Goal: Task Accomplishment & Management: Complete application form

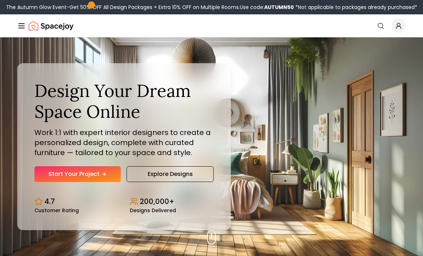
click at [61, 182] on link "Start Your Project" at bounding box center [77, 174] width 86 height 16
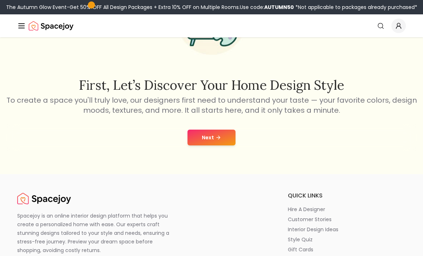
scroll to position [83, 0]
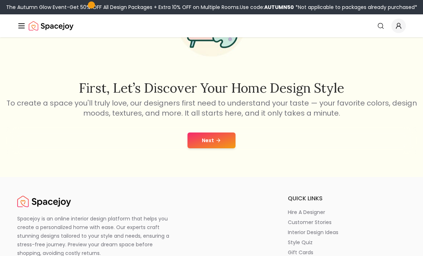
click at [212, 142] on button "Next" at bounding box center [212, 140] width 48 height 16
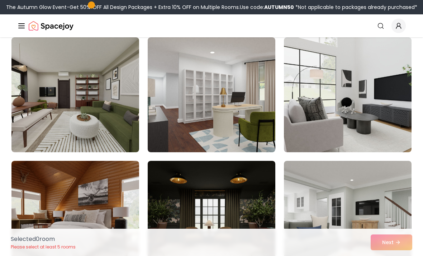
click at [400, 128] on img at bounding box center [348, 94] width 128 height 115
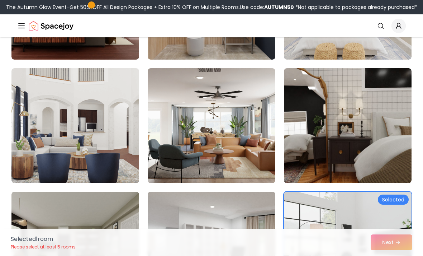
scroll to position [163, 0]
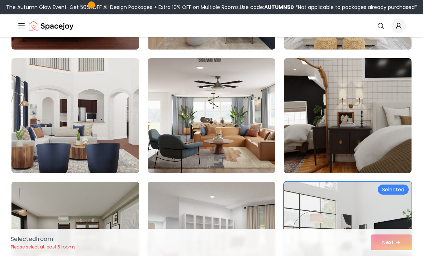
click at [235, 151] on img at bounding box center [212, 115] width 128 height 115
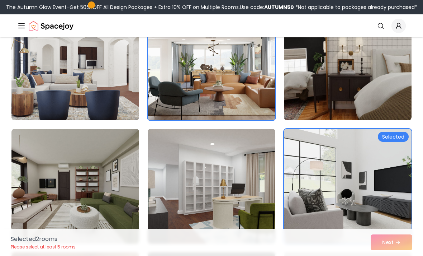
click at [399, 142] on img at bounding box center [348, 186] width 128 height 115
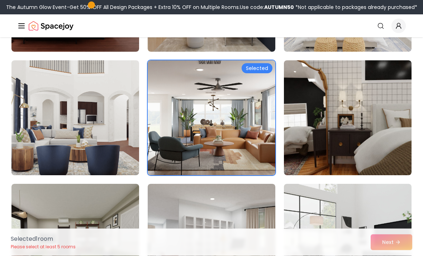
scroll to position [159, 0]
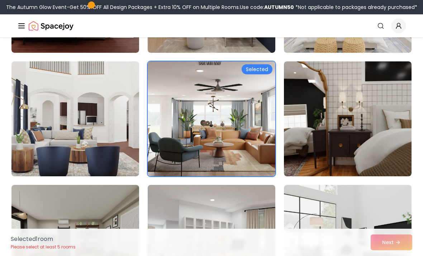
click at [108, 174] on img at bounding box center [75, 118] width 128 height 115
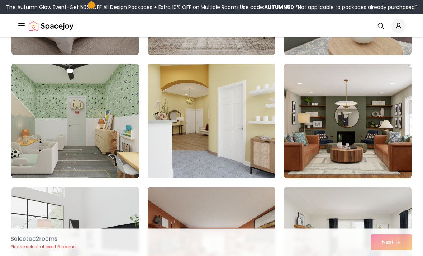
scroll to position [528, 0]
click at [384, 153] on img at bounding box center [348, 120] width 128 height 115
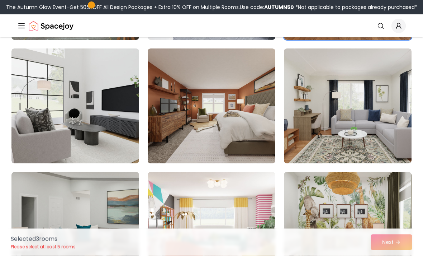
scroll to position [666, 0]
click at [246, 127] on img at bounding box center [212, 105] width 128 height 115
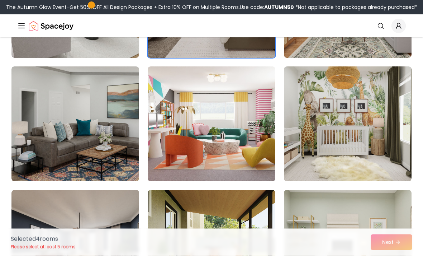
scroll to position [771, 0]
click at [235, 160] on img at bounding box center [212, 123] width 128 height 115
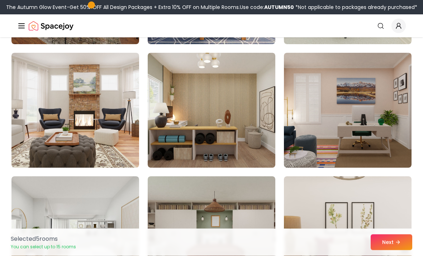
scroll to position [1032, 0]
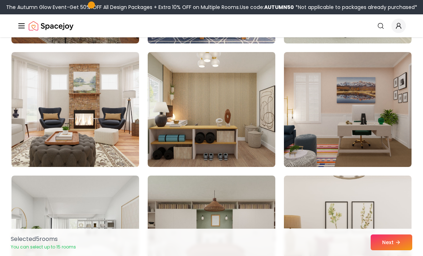
click at [95, 151] on img at bounding box center [75, 109] width 128 height 115
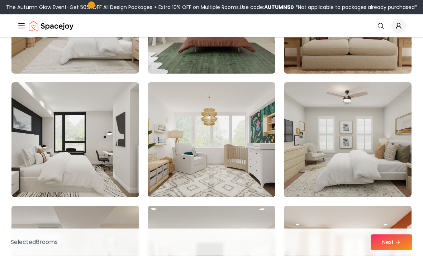
scroll to position [1249, 0]
click at [242, 177] on img at bounding box center [212, 139] width 128 height 115
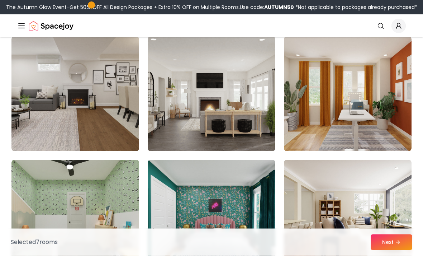
scroll to position [1418, 0]
click at [228, 109] on img at bounding box center [212, 93] width 128 height 115
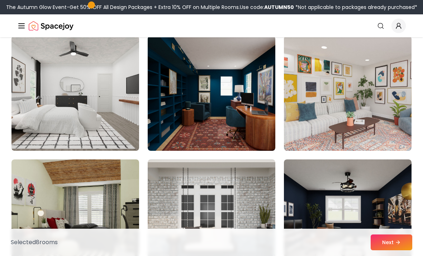
scroll to position [1662, 0]
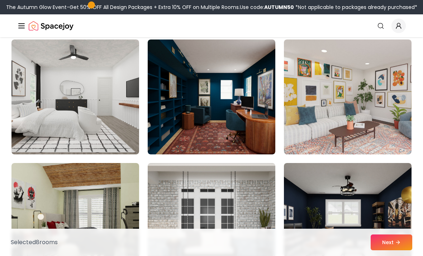
click at [388, 139] on img at bounding box center [348, 96] width 128 height 115
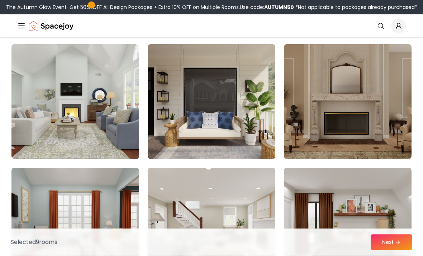
scroll to position [2274, 0]
click at [117, 158] on img at bounding box center [75, 101] width 128 height 115
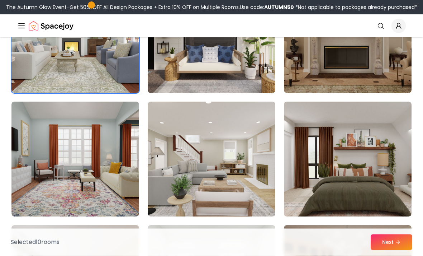
scroll to position [2340, 0]
click at [252, 199] on img at bounding box center [212, 158] width 128 height 115
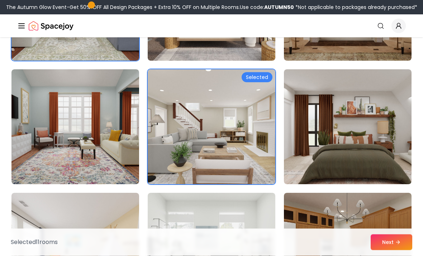
scroll to position [2375, 0]
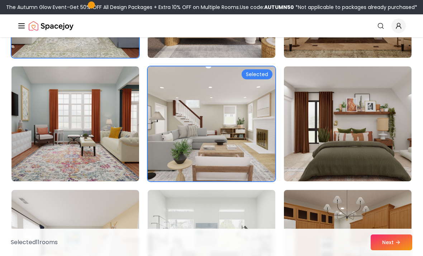
click at [385, 145] on img at bounding box center [348, 123] width 128 height 115
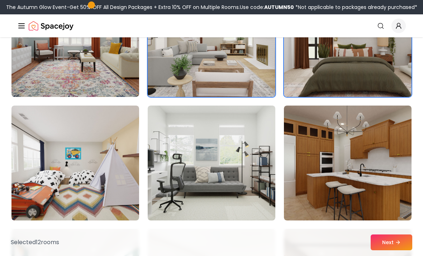
scroll to position [2459, 0]
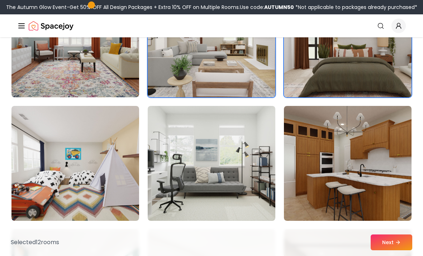
click at [127, 166] on img at bounding box center [75, 163] width 128 height 115
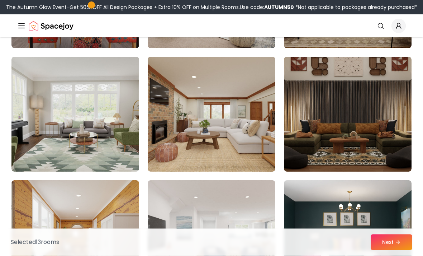
scroll to position [2757, 0]
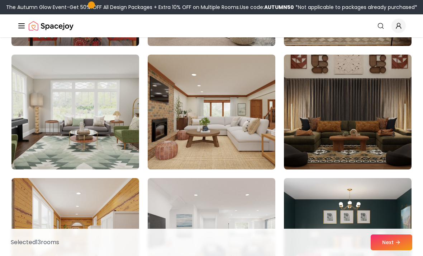
click at [128, 162] on img at bounding box center [75, 112] width 128 height 115
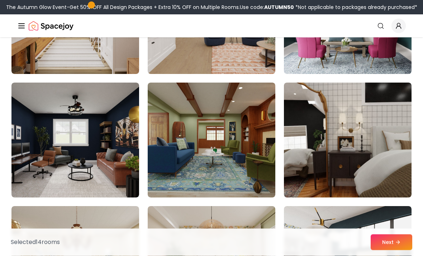
scroll to position [2976, 0]
click at [251, 177] on img at bounding box center [212, 139] width 128 height 115
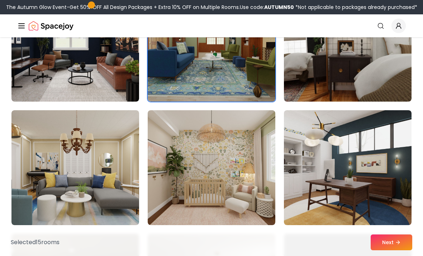
scroll to position [3073, 0]
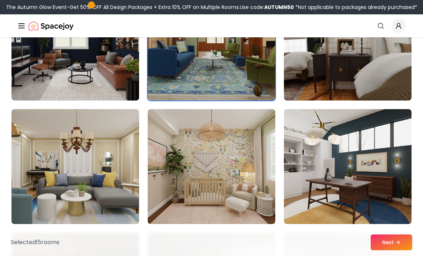
click at [245, 198] on img at bounding box center [212, 166] width 128 height 115
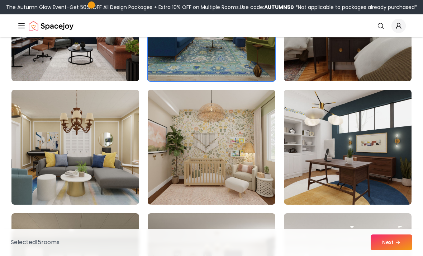
scroll to position [3092, 0]
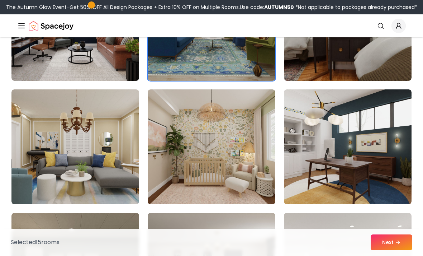
click at [229, 147] on img at bounding box center [212, 146] width 128 height 115
click at [244, 159] on img at bounding box center [212, 146] width 128 height 115
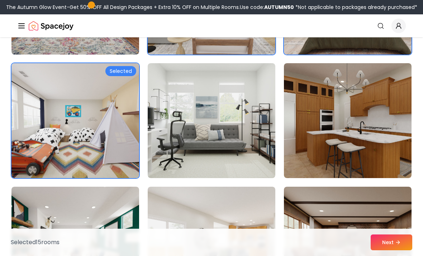
scroll to position [2502, 0]
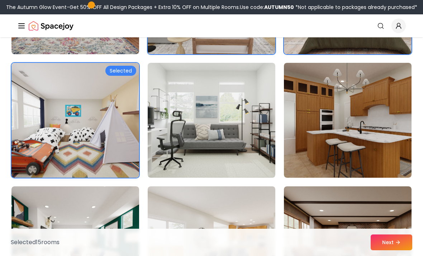
click at [116, 161] on img at bounding box center [75, 120] width 128 height 115
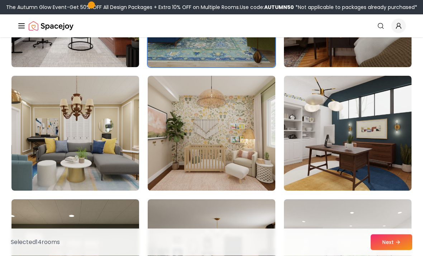
scroll to position [3106, 0]
click at [235, 144] on img at bounding box center [212, 133] width 128 height 115
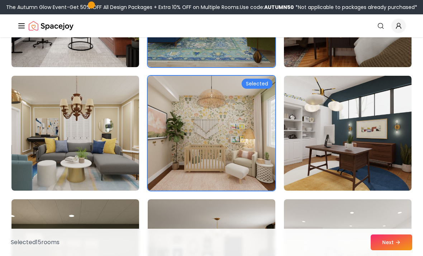
click at [405, 250] on button "Next" at bounding box center [392, 242] width 42 height 16
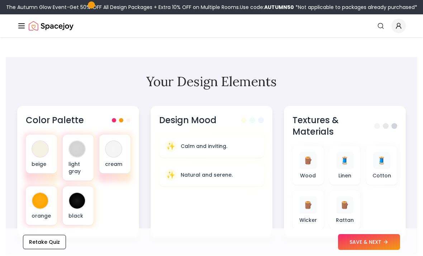
scroll to position [12, 0]
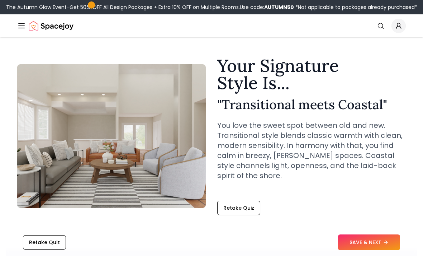
click at [246, 209] on button "Retake Quiz" at bounding box center [238, 207] width 43 height 14
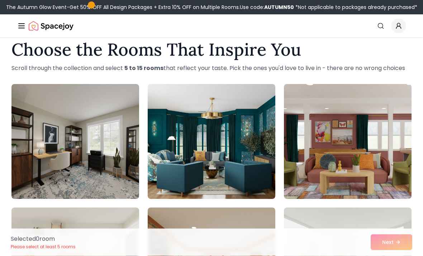
scroll to position [14, 0]
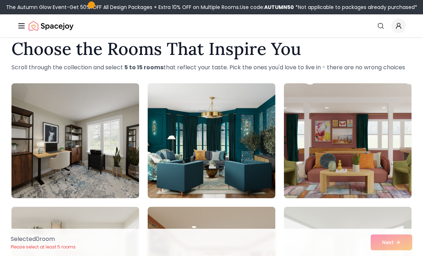
click at [242, 177] on img at bounding box center [212, 140] width 128 height 115
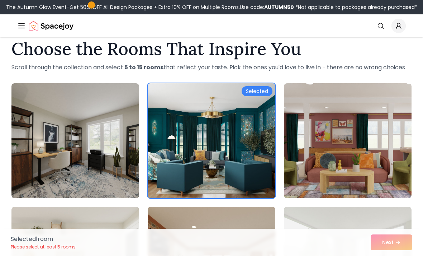
click at [354, 148] on img at bounding box center [348, 140] width 128 height 115
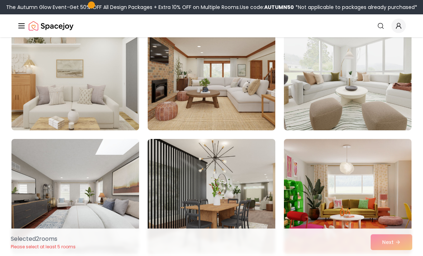
scroll to position [200, 0]
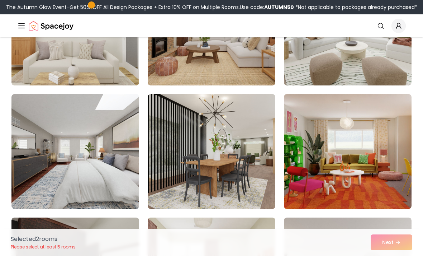
click at [381, 159] on img at bounding box center [348, 151] width 128 height 115
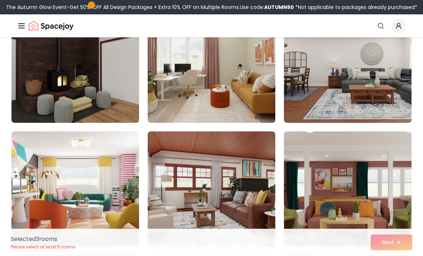
scroll to position [461, 0]
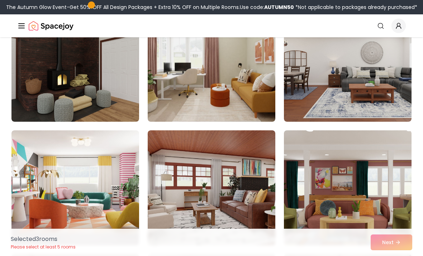
click at [111, 215] on img at bounding box center [75, 187] width 128 height 115
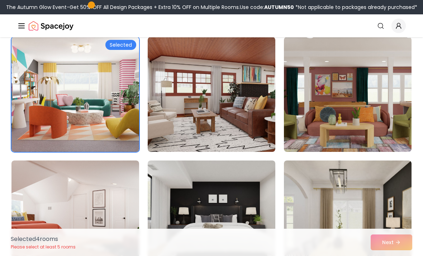
click at [364, 121] on img at bounding box center [348, 94] width 128 height 115
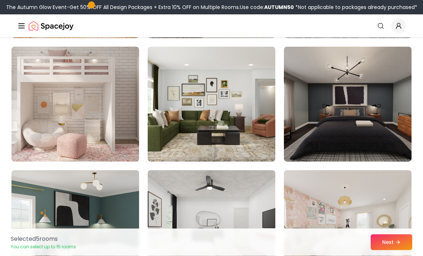
scroll to position [1038, 0]
click at [123, 145] on img at bounding box center [75, 104] width 128 height 115
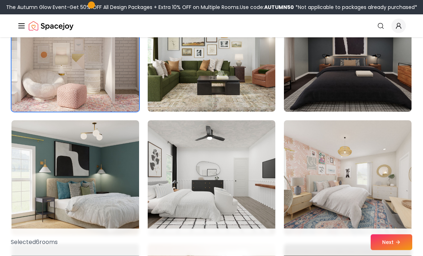
scroll to position [1088, 0]
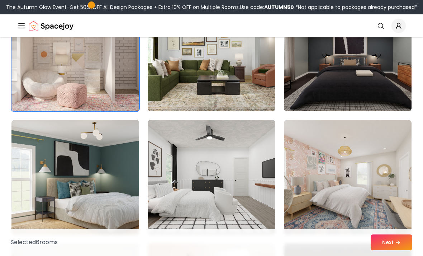
click at [382, 189] on img at bounding box center [348, 177] width 128 height 115
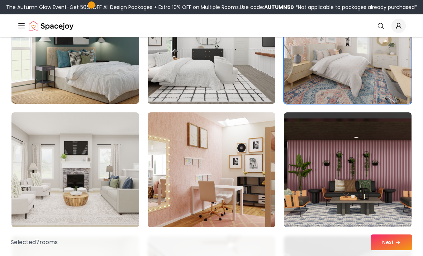
click at [256, 193] on img at bounding box center [212, 169] width 128 height 115
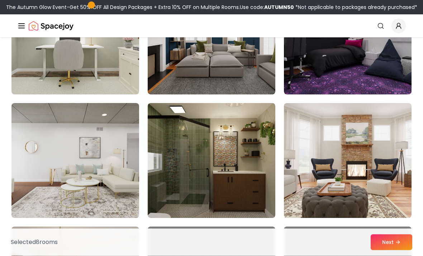
scroll to position [1484, 0]
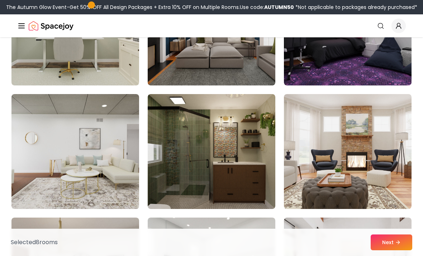
click at [210, 168] on img at bounding box center [212, 151] width 128 height 115
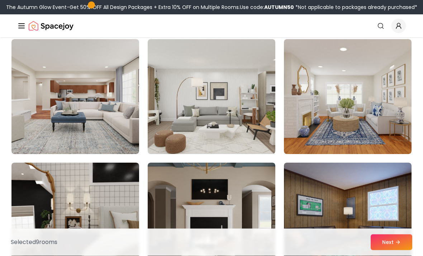
scroll to position [2032, 0]
click at [389, 135] on img at bounding box center [348, 96] width 128 height 115
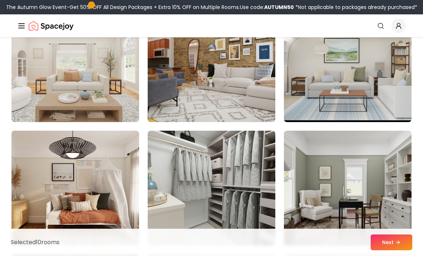
scroll to position [2303, 0]
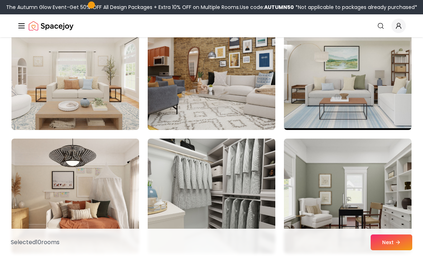
click at [98, 93] on img at bounding box center [75, 72] width 128 height 115
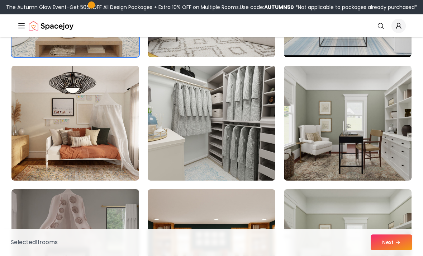
scroll to position [2380, 0]
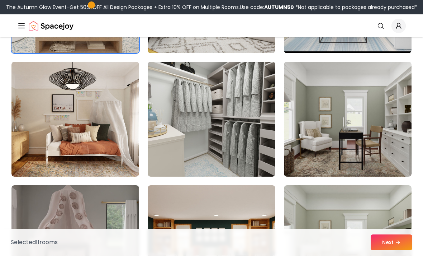
click at [107, 121] on img at bounding box center [75, 119] width 128 height 115
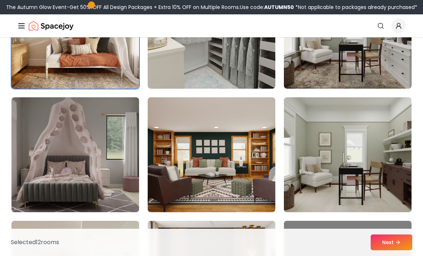
click at [105, 189] on img at bounding box center [75, 154] width 128 height 115
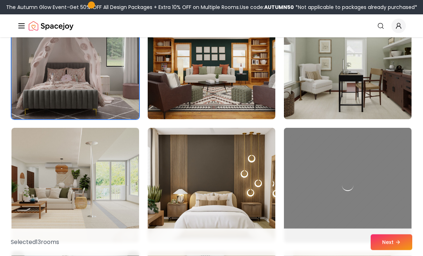
scroll to position [2561, 0]
click at [251, 98] on img at bounding box center [212, 61] width 128 height 115
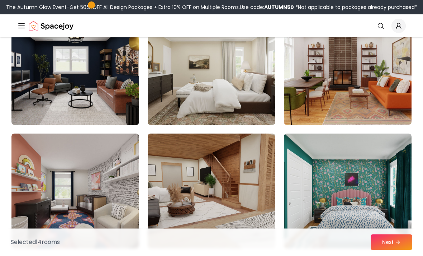
scroll to position [3048, 0]
click at [101, 217] on img at bounding box center [75, 190] width 128 height 115
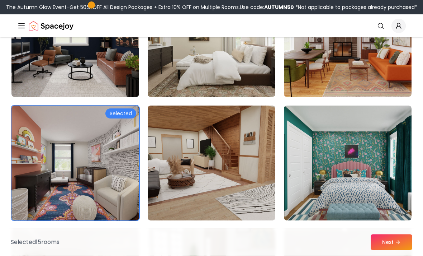
scroll to position [3076, 0]
click at [253, 177] on img at bounding box center [212, 162] width 128 height 115
click at [204, 159] on img at bounding box center [212, 162] width 128 height 115
click at [190, 158] on img at bounding box center [212, 162] width 128 height 115
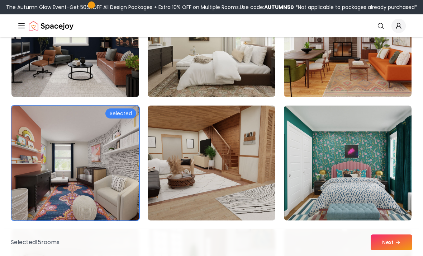
click at [402, 250] on button "Next" at bounding box center [392, 242] width 42 height 16
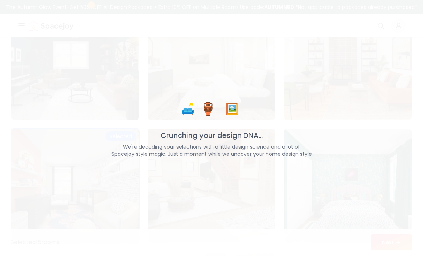
click at [122, 156] on p "We're decoding your selections with a little design science and a lot of Spacej…" at bounding box center [212, 150] width 212 height 14
click at [139, 172] on div "🛋️ 🏺 🖼️ Crunching your design DNA... We're decoding your selections with a litt…" at bounding box center [211, 128] width 423 height 256
click at [131, 172] on div "🛋️ 🏺 🖼️ Crunching your design DNA... We're decoding your selections with a litt…" at bounding box center [211, 128] width 423 height 256
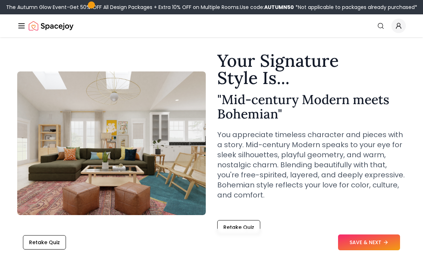
scroll to position [18, 0]
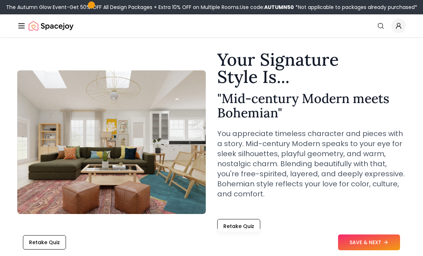
click at [384, 244] on icon at bounding box center [386, 242] width 6 height 6
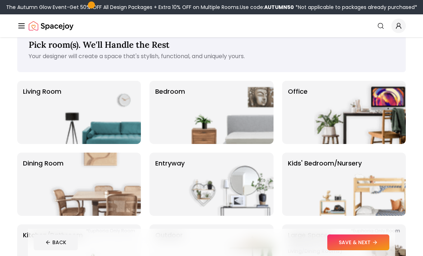
scroll to position [22, 0]
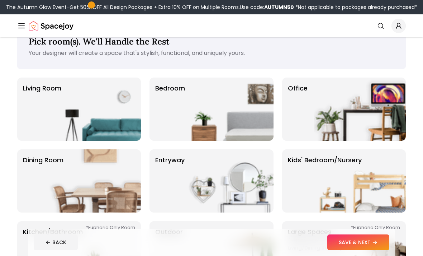
click at [69, 113] on img at bounding box center [95, 108] width 92 height 63
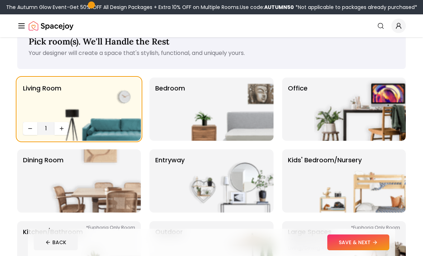
click at [237, 114] on img at bounding box center [228, 108] width 92 height 63
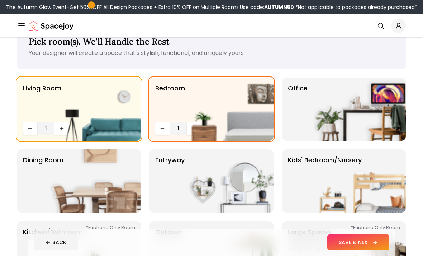
click at [189, 130] on img at bounding box center [228, 108] width 92 height 63
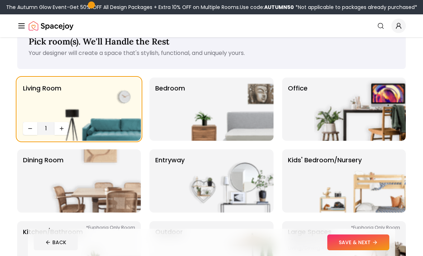
click at [199, 127] on img at bounding box center [228, 108] width 92 height 63
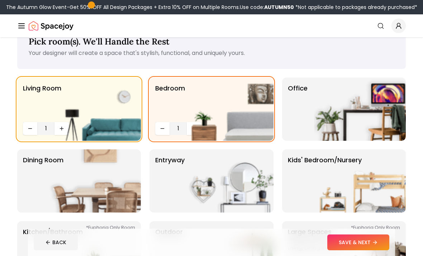
click at [175, 131] on span "1" at bounding box center [177, 128] width 11 height 9
click at [181, 129] on span "1" at bounding box center [177, 128] width 11 height 9
click at [190, 129] on img at bounding box center [228, 108] width 92 height 63
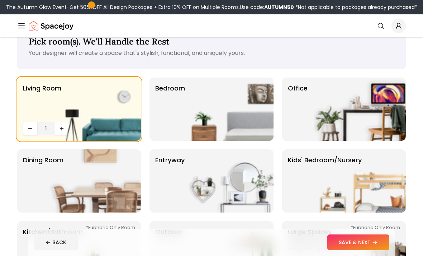
click at [190, 128] on img at bounding box center [228, 108] width 92 height 63
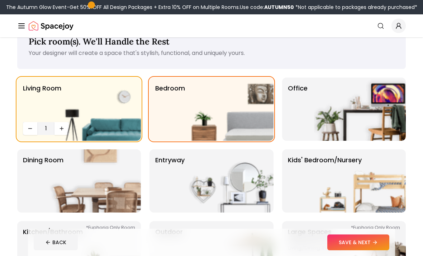
click at [64, 129] on img at bounding box center [95, 108] width 92 height 63
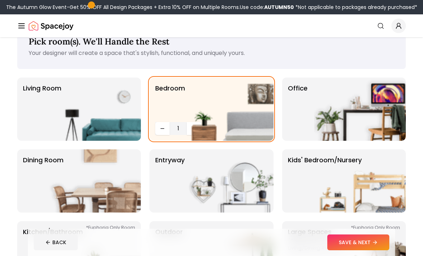
click at [115, 126] on img at bounding box center [95, 108] width 92 height 63
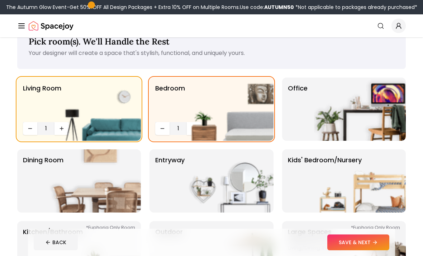
click at [190, 124] on img at bounding box center [228, 108] width 92 height 63
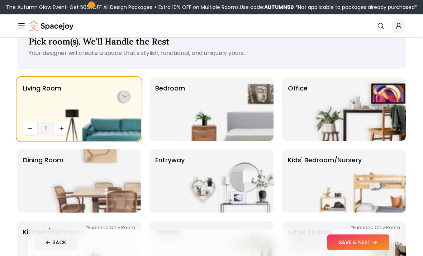
click at [193, 127] on img at bounding box center [228, 108] width 92 height 63
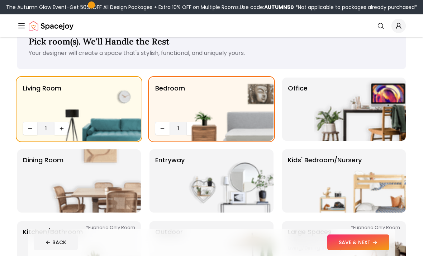
click at [194, 129] on img at bounding box center [228, 108] width 92 height 63
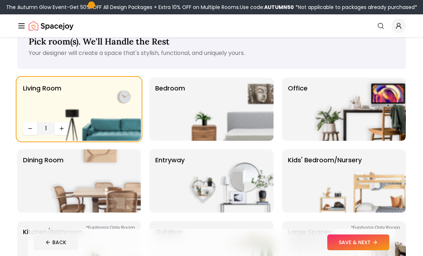
click at [192, 128] on img at bounding box center [228, 108] width 92 height 63
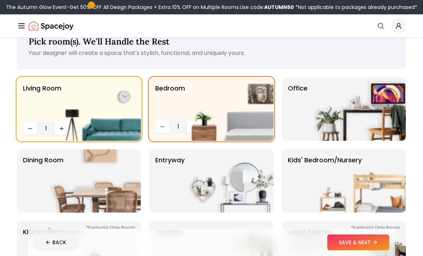
click at [190, 128] on img at bounding box center [228, 108] width 92 height 63
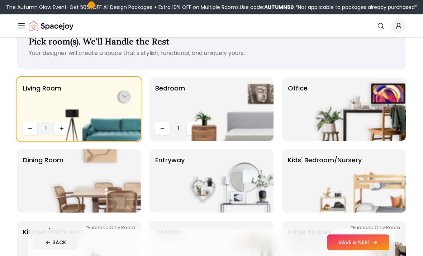
click at [190, 128] on img at bounding box center [228, 108] width 92 height 63
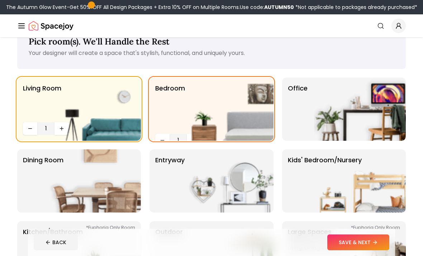
click at [188, 130] on img at bounding box center [228, 108] width 92 height 63
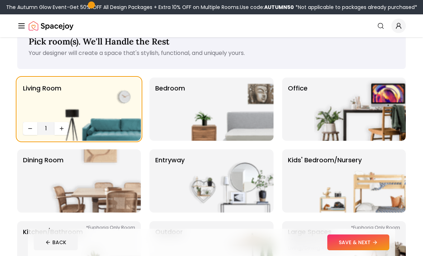
click at [193, 125] on img at bounding box center [228, 108] width 92 height 63
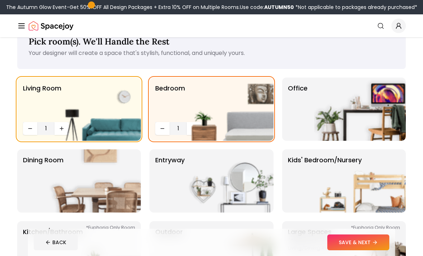
click at [183, 131] on img at bounding box center [228, 108] width 92 height 63
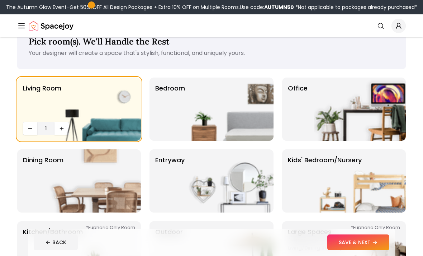
click at [185, 127] on img at bounding box center [228, 108] width 92 height 63
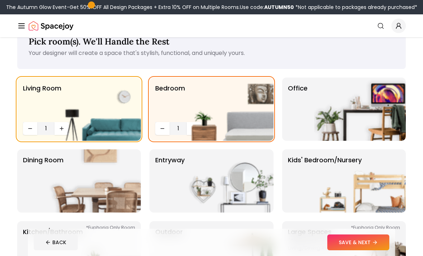
click at [191, 128] on img at bounding box center [228, 108] width 92 height 63
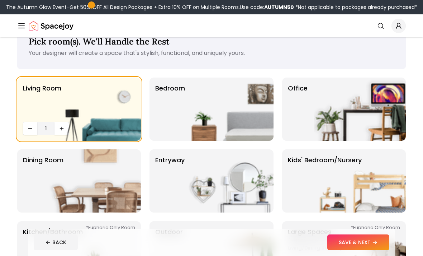
click at [190, 126] on img at bounding box center [228, 108] width 92 height 63
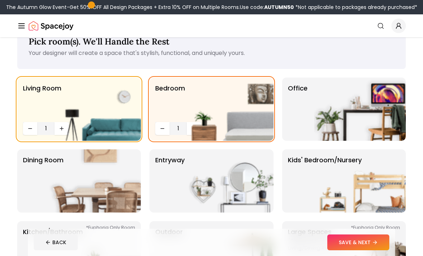
click at [189, 131] on img at bounding box center [228, 108] width 92 height 63
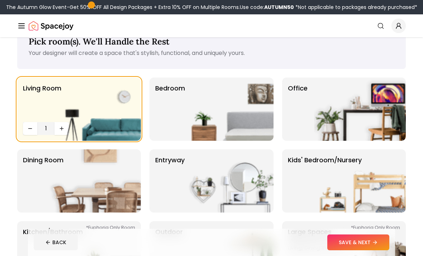
click at [246, 117] on img at bounding box center [228, 108] width 92 height 63
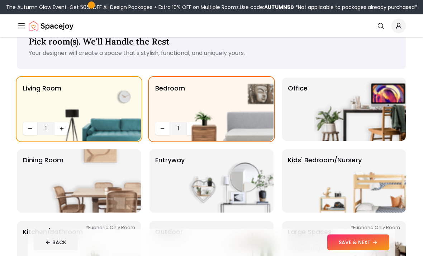
click at [352, 193] on img at bounding box center [360, 180] width 92 height 63
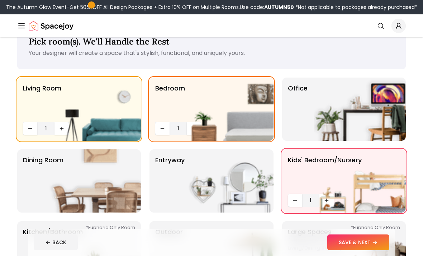
click at [326, 199] on img at bounding box center [360, 180] width 92 height 63
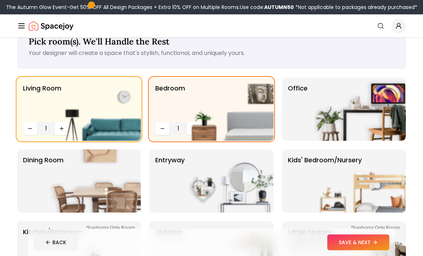
click at [332, 192] on img at bounding box center [360, 180] width 92 height 63
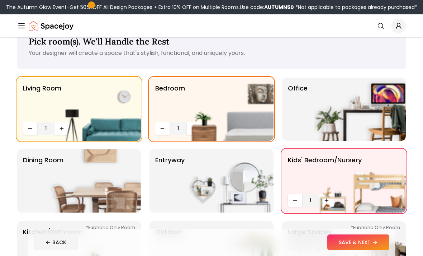
click at [383, 120] on img at bounding box center [360, 108] width 92 height 63
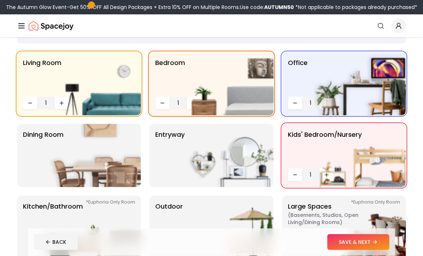
scroll to position [47, 0]
click at [249, 161] on img at bounding box center [228, 155] width 92 height 63
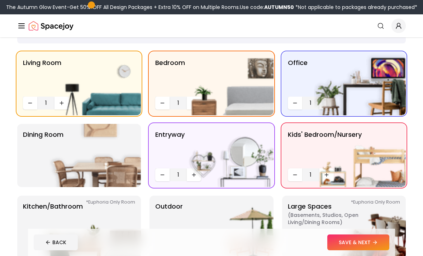
click at [197, 176] on img at bounding box center [228, 155] width 92 height 63
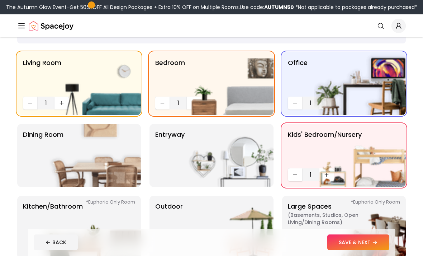
click at [207, 167] on img at bounding box center [228, 155] width 92 height 63
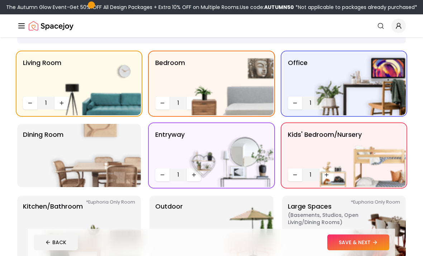
click at [39, 153] on p "Dining Room" at bounding box center [43, 155] width 41 height 52
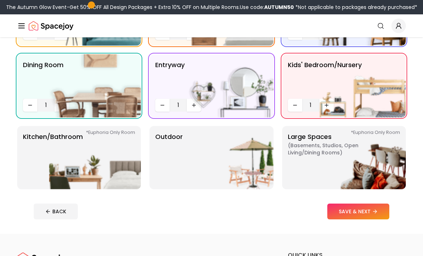
scroll to position [124, 0]
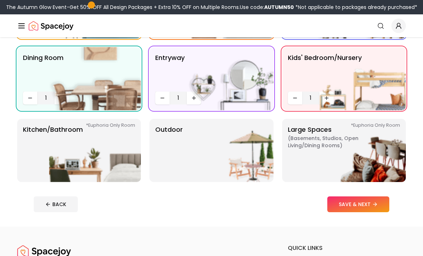
click at [45, 150] on p "Kitchen/Bathroom *Euphoria Only Room" at bounding box center [53, 150] width 60 height 52
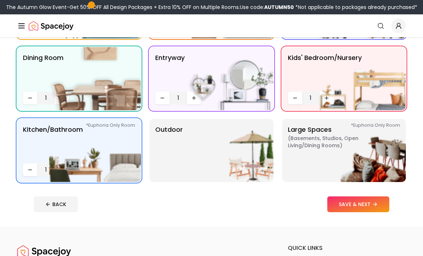
click at [214, 166] on img at bounding box center [228, 150] width 92 height 63
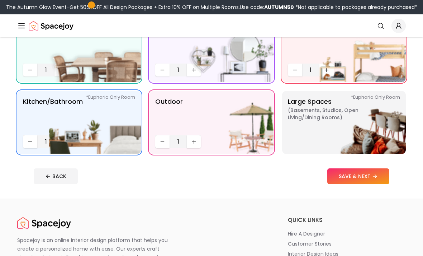
scroll to position [155, 0]
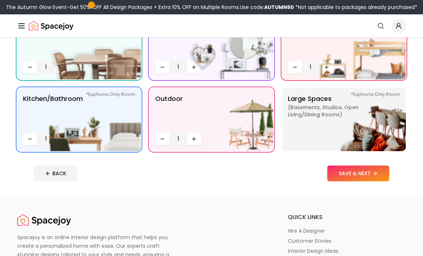
click at [370, 174] on button "SAVE & NEXT" at bounding box center [358, 173] width 62 height 16
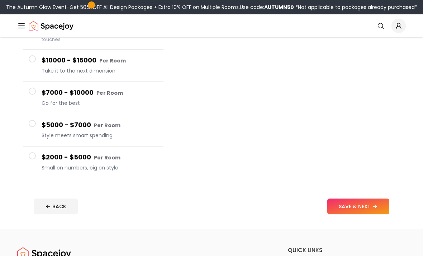
scroll to position [105, 0]
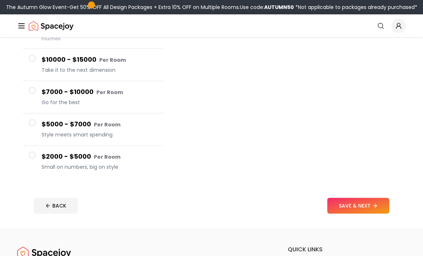
click at [377, 209] on button "SAVE & NEXT" at bounding box center [358, 206] width 62 height 16
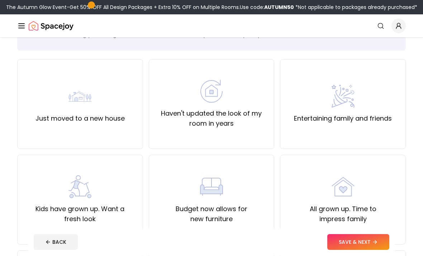
scroll to position [40, 0]
click at [245, 117] on label "Haven't updated the look of my room in years" at bounding box center [212, 118] width 114 height 20
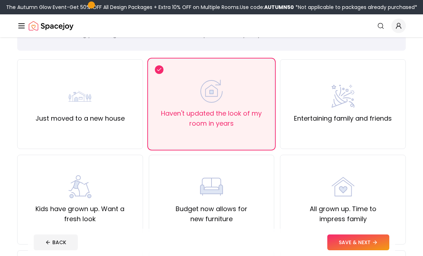
click at [53, 133] on div "Just moved to a new house" at bounding box center [80, 104] width 126 height 90
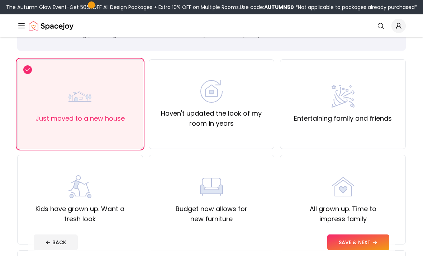
click at [169, 128] on label "Haven't updated the look of my room in years" at bounding box center [212, 118] width 114 height 20
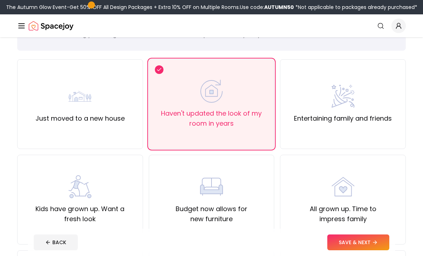
click at [349, 250] on button "SAVE & NEXT" at bounding box center [358, 242] width 62 height 16
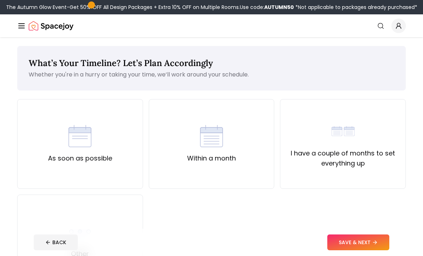
click at [50, 137] on div "As soon as possible" at bounding box center [80, 143] width 64 height 39
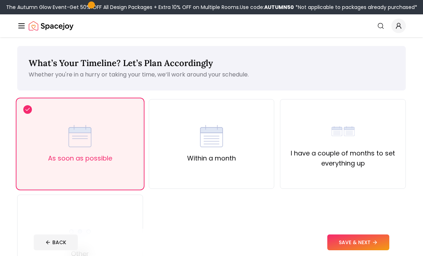
click at [336, 250] on button "SAVE & NEXT" at bounding box center [358, 242] width 62 height 16
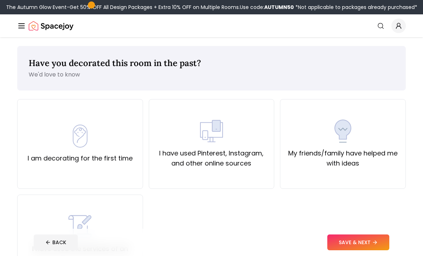
click at [81, 174] on div "I am decorating for the first time" at bounding box center [80, 144] width 126 height 90
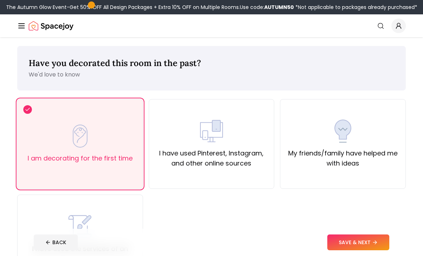
click at [338, 250] on button "SAVE & NEXT" at bounding box center [358, 242] width 62 height 16
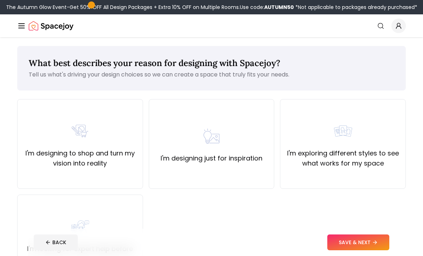
click at [260, 154] on label "I'm designing just for inspiration" at bounding box center [212, 158] width 102 height 10
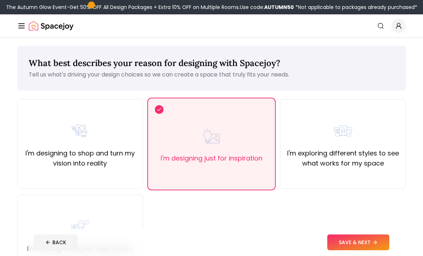
click at [353, 250] on button "SAVE & NEXT" at bounding box center [358, 242] width 62 height 16
